Goal: Find specific page/section: Find specific page/section

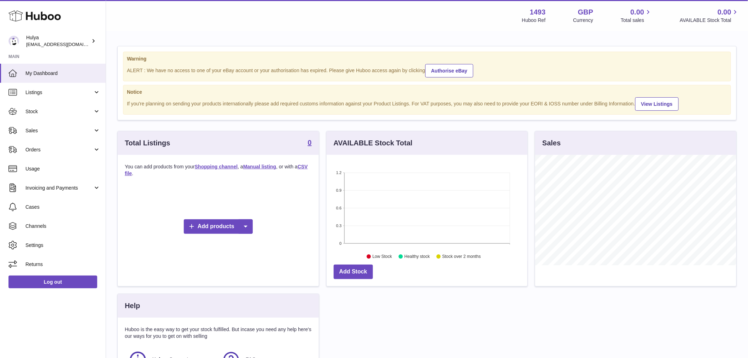
scroll to position [110, 201]
click at [51, 135] on link "Sales" at bounding box center [53, 130] width 106 height 19
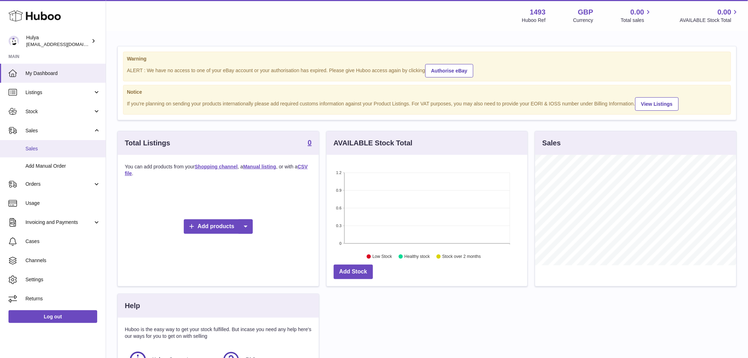
click at [52, 144] on link "Sales" at bounding box center [53, 148] width 106 height 17
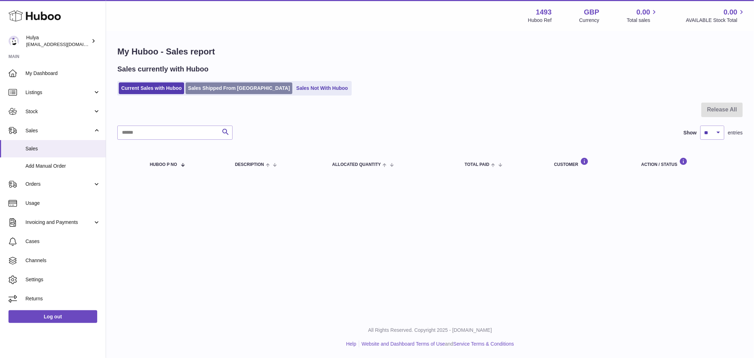
click at [217, 93] on link "Sales Shipped From [GEOGRAPHIC_DATA]" at bounding box center [239, 88] width 107 height 12
